Goal: Information Seeking & Learning: Learn about a topic

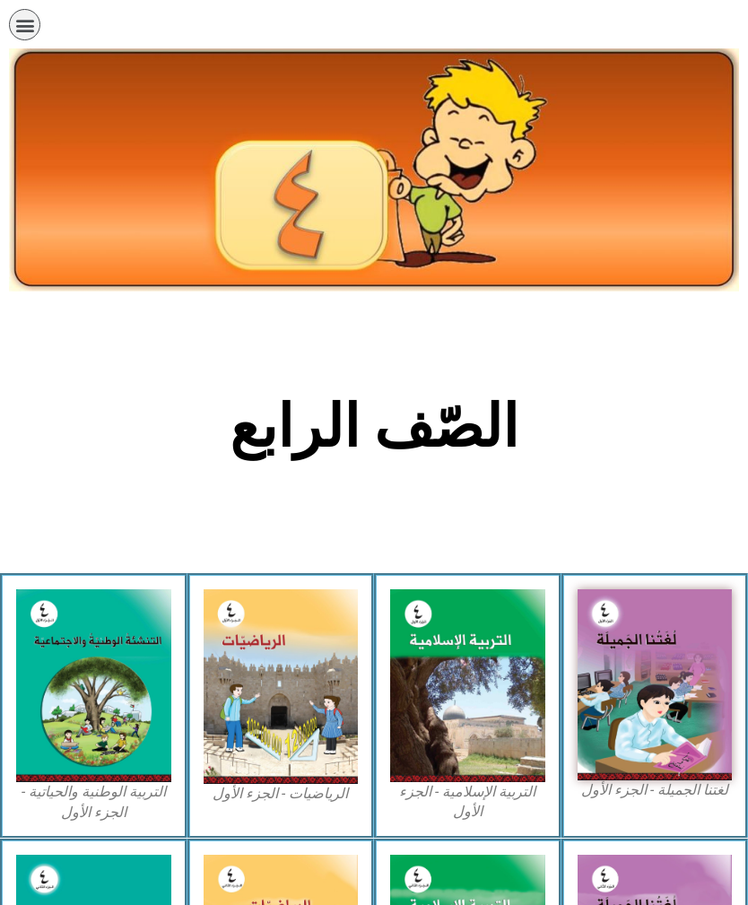
scroll to position [521, 0]
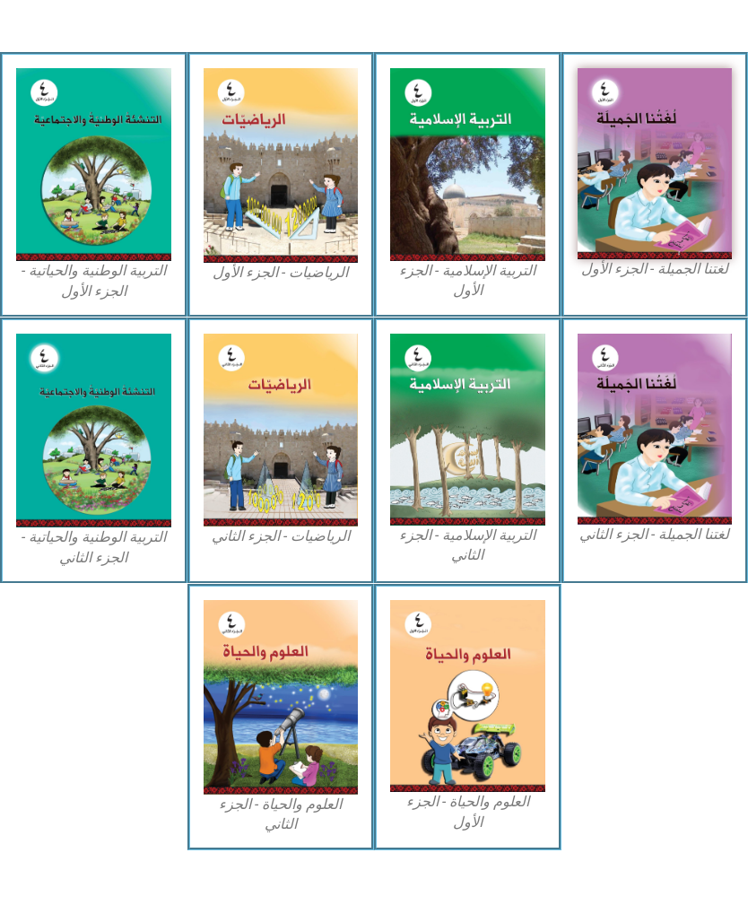
click at [668, 211] on img at bounding box center [655, 163] width 155 height 191
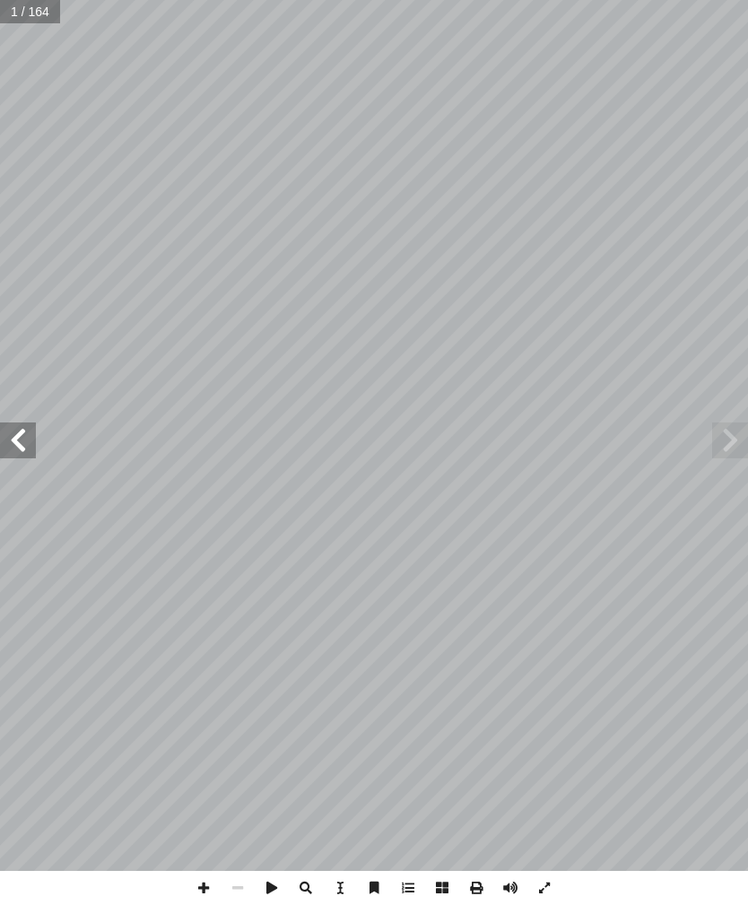
click at [31, 434] on span at bounding box center [18, 441] width 36 height 36
click at [22, 437] on span at bounding box center [18, 441] width 36 height 36
click at [27, 438] on span at bounding box center [18, 441] width 36 height 36
click at [29, 439] on span at bounding box center [18, 441] width 36 height 36
click at [23, 440] on span at bounding box center [18, 441] width 36 height 36
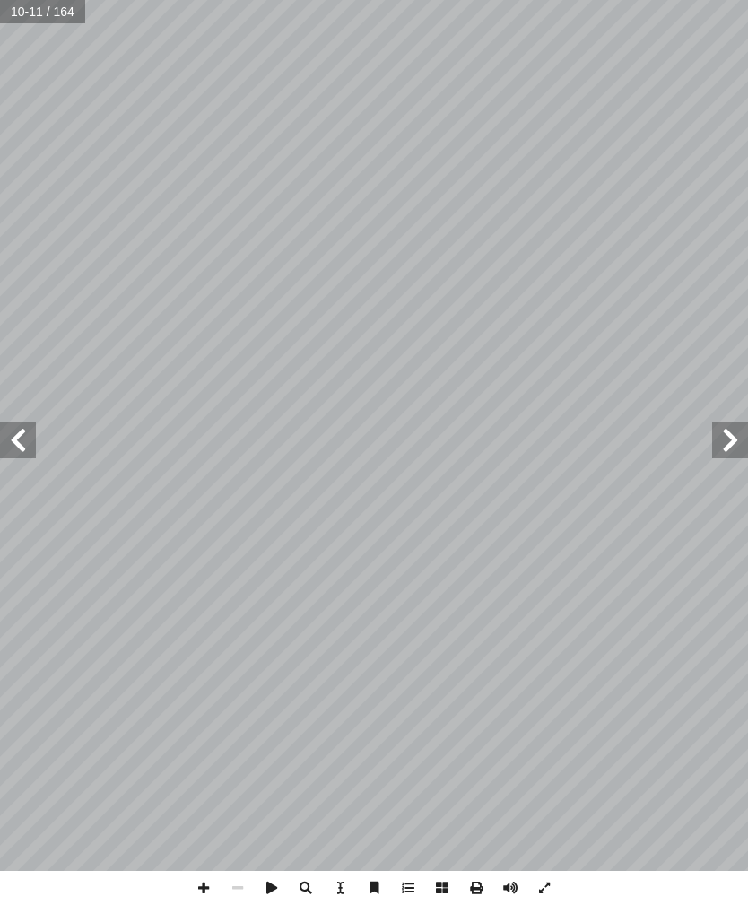
click at [31, 443] on span at bounding box center [18, 441] width 36 height 36
click at [17, 442] on span at bounding box center [18, 441] width 36 height 36
click at [29, 435] on span at bounding box center [18, 441] width 36 height 36
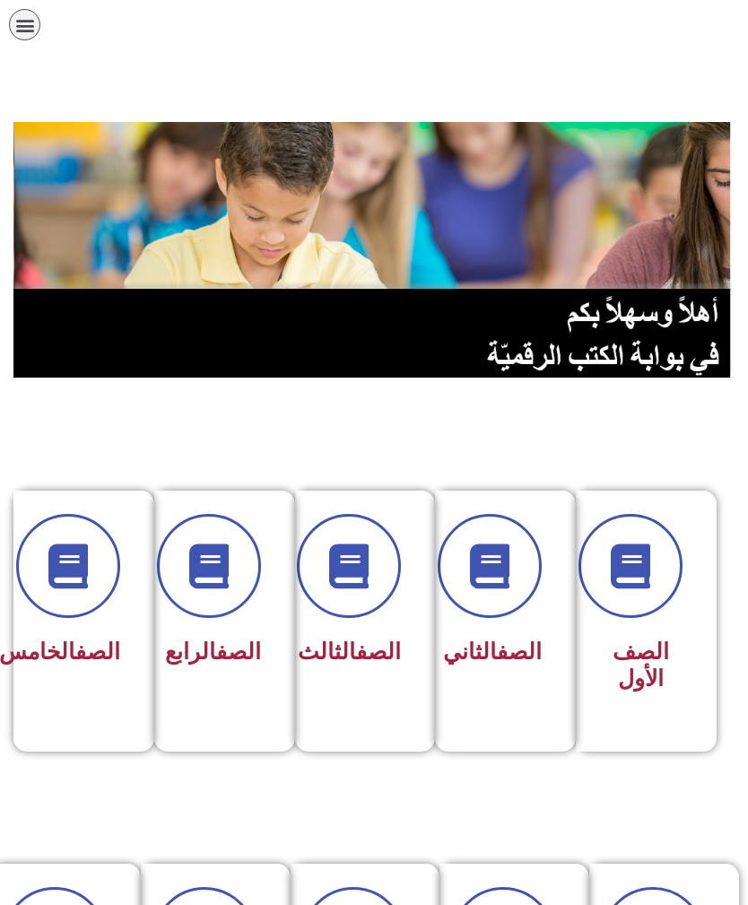
click at [83, 596] on span at bounding box center [68, 566] width 104 height 104
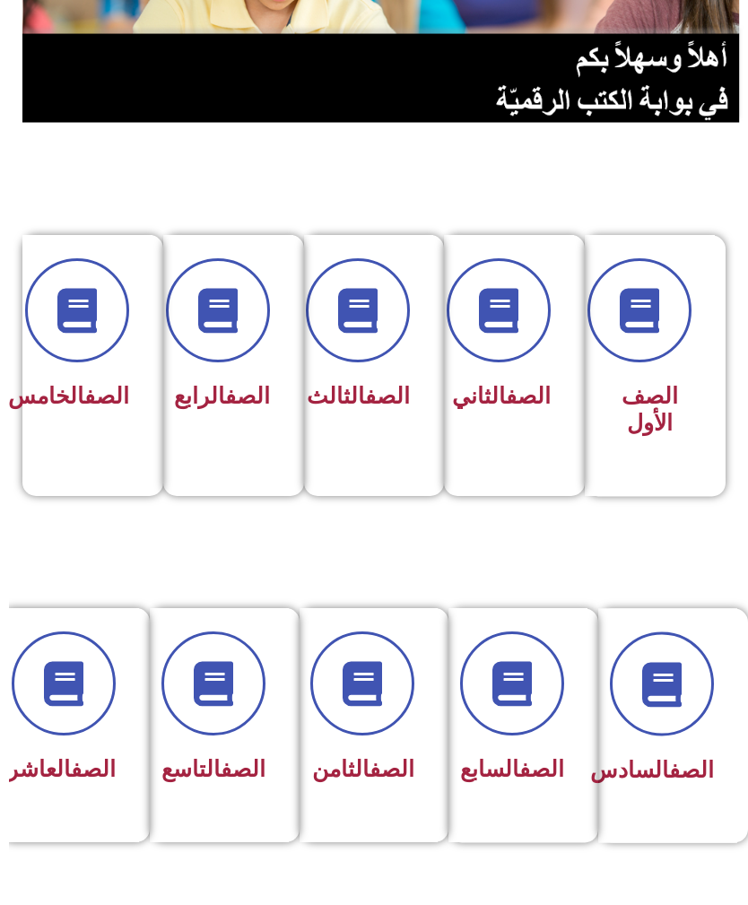
scroll to position [256, -9]
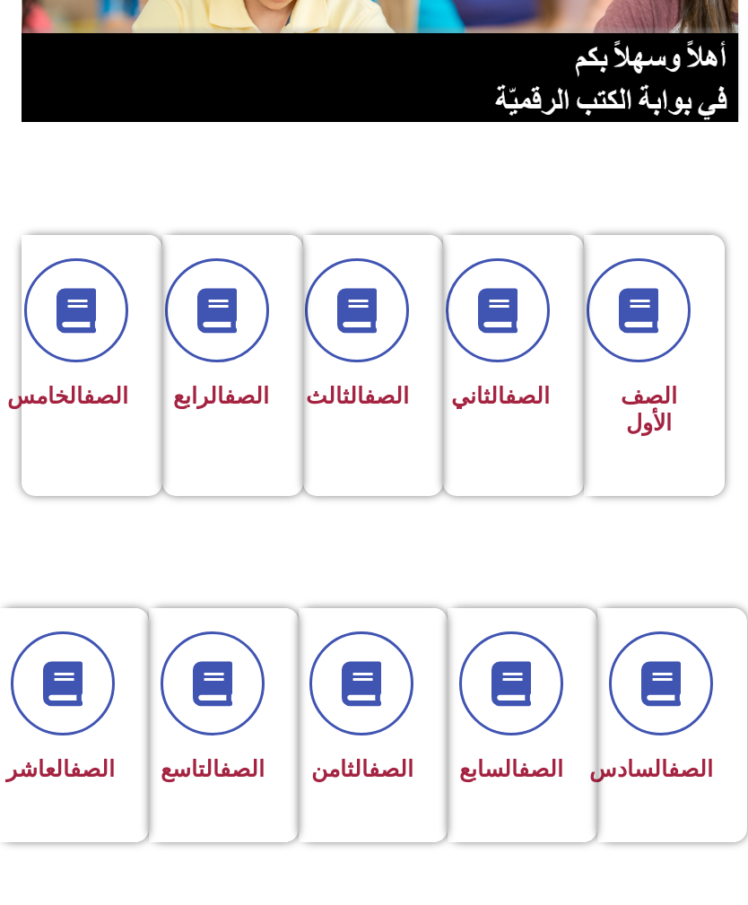
click at [661, 721] on span at bounding box center [661, 684] width 104 height 104
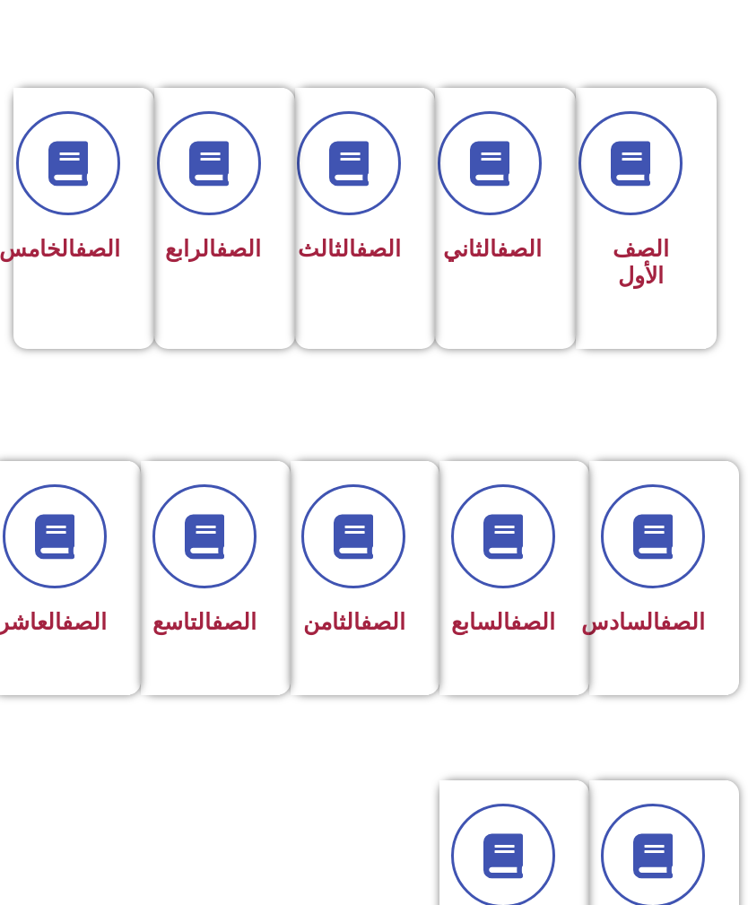
scroll to position [402, 0]
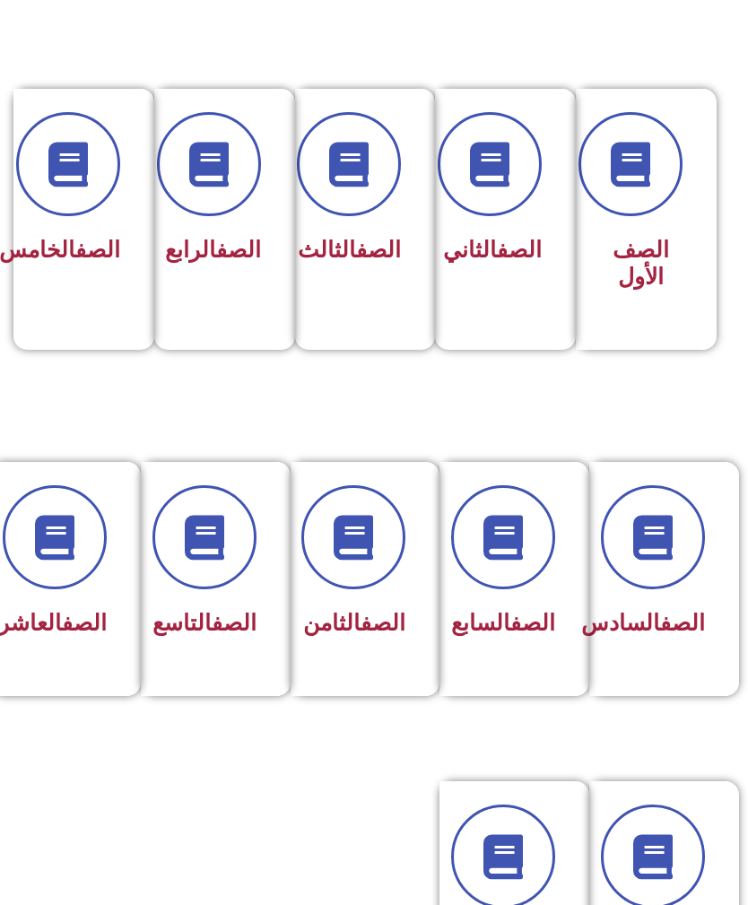
click at [521, 545] on icon at bounding box center [503, 537] width 45 height 45
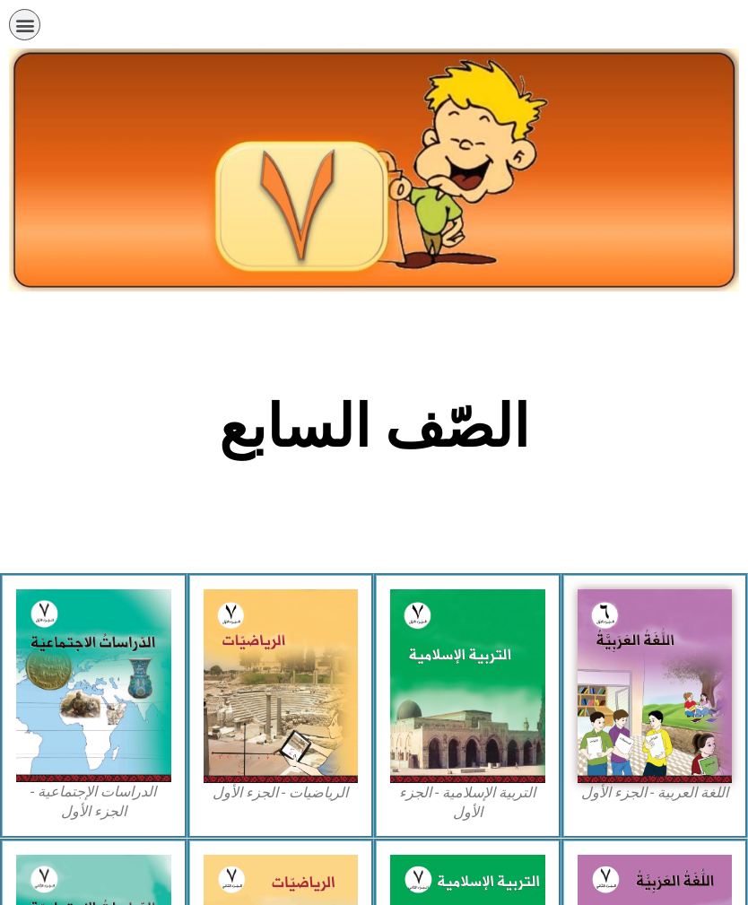
click at [537, 0] on div "الصفحة الرئيسية الصف الأول الصف الثاني الصف الثالث الصف الرابع الصف الخامس الصف…" at bounding box center [322, 29] width 645 height 58
